Goal: Information Seeking & Learning: Learn about a topic

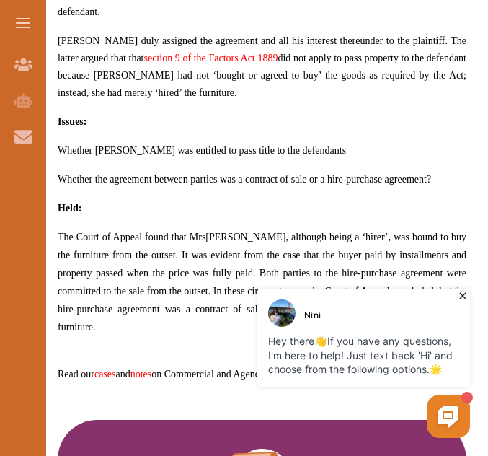
scroll to position [1074, 0]
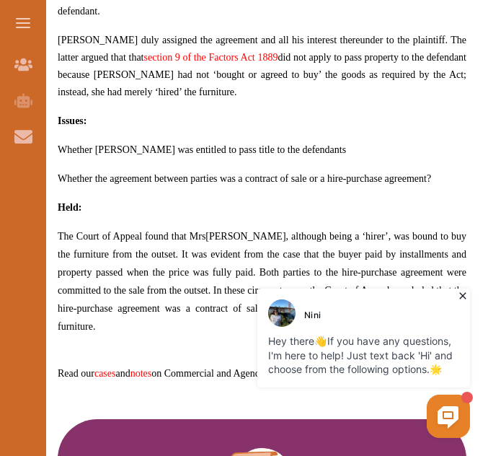
drag, startPoint x: 433, startPoint y: 158, endPoint x: 80, endPoint y: 143, distance: 353.5
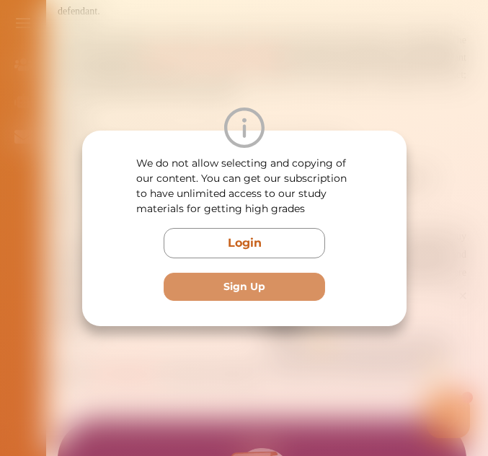
click at [242, 355] on div "We do not allow selecting and copying of our content. You can get our subscript…" at bounding box center [244, 228] width 488 height 456
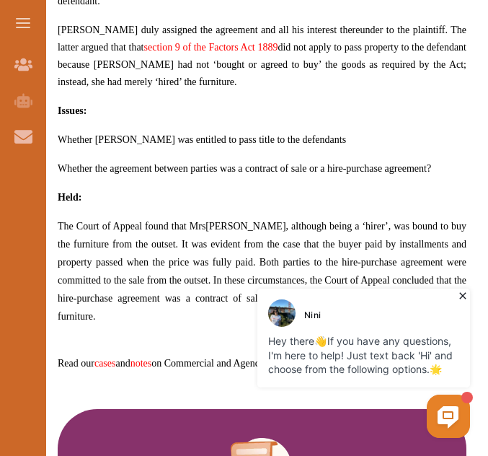
scroll to position [1085, 0]
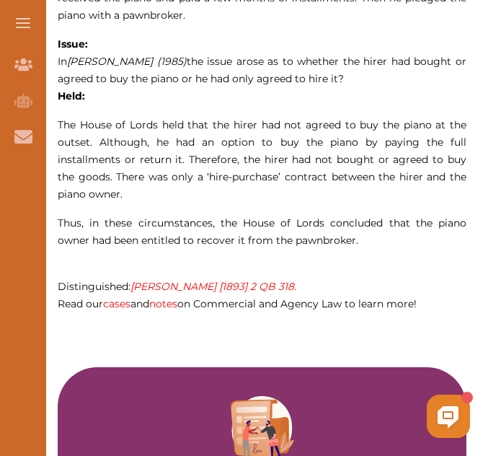
scroll to position [1088, 0]
